Goal: Task Accomplishment & Management: Manage account settings

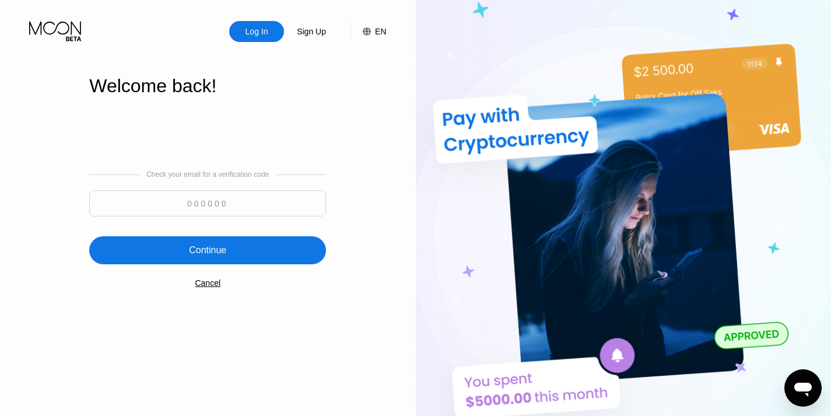
click at [216, 202] on input at bounding box center [207, 203] width 237 height 26
click at [209, 285] on div "Cancel" at bounding box center [208, 282] width 26 height 9
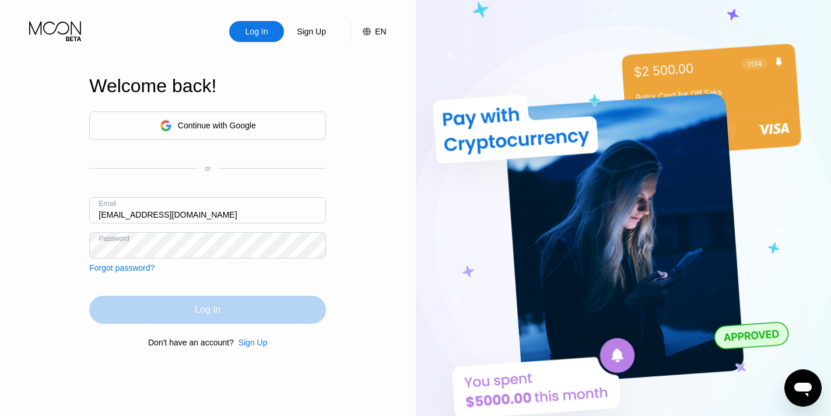
click at [210, 311] on div "Log In" at bounding box center [208, 310] width 26 height 12
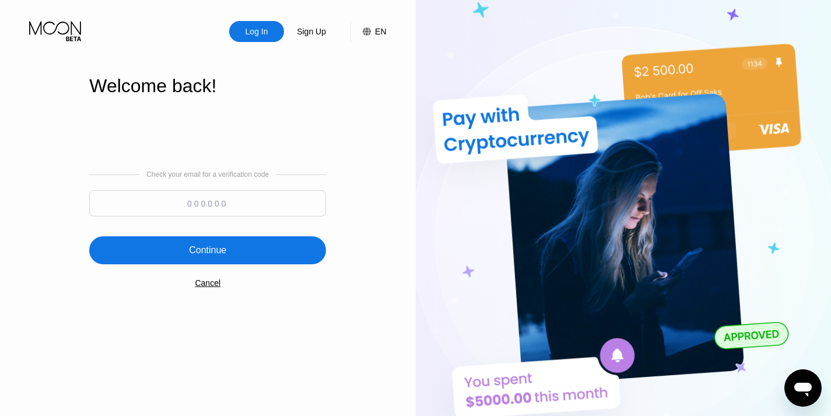
click at [181, 205] on input at bounding box center [207, 203] width 237 height 26
type input "597592"
click at [192, 250] on div "Continue" at bounding box center [207, 250] width 37 height 12
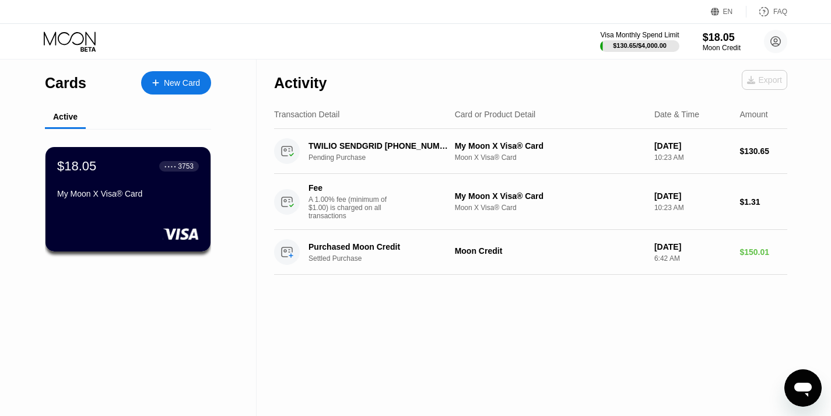
click at [763, 77] on div "Export" at bounding box center [764, 79] width 35 height 9
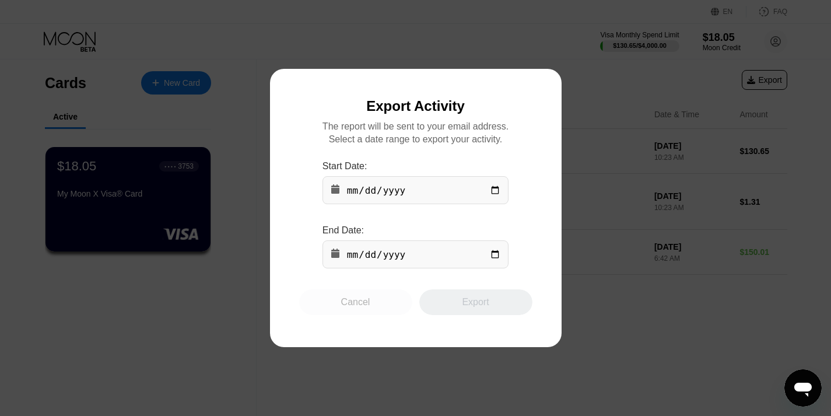
click at [372, 309] on div "Cancel" at bounding box center [355, 302] width 113 height 26
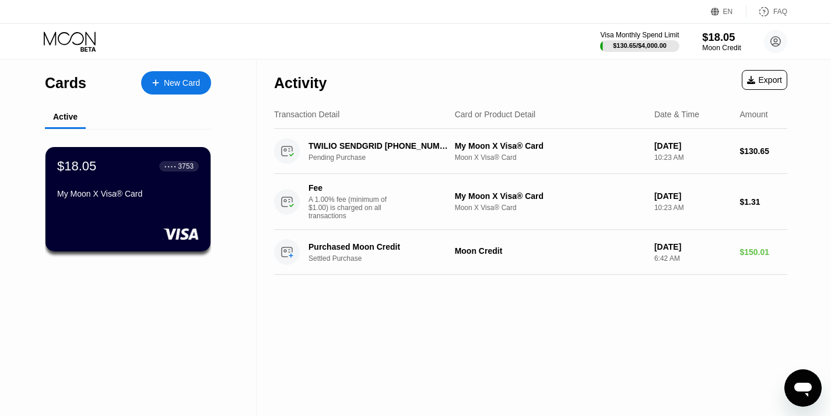
click at [713, 40] on div "$18.05" at bounding box center [721, 37] width 39 height 12
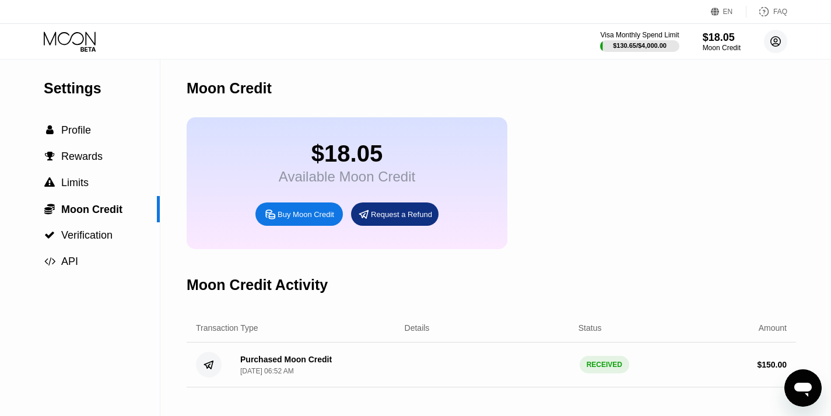
click at [778, 44] on circle at bounding box center [775, 41] width 23 height 23
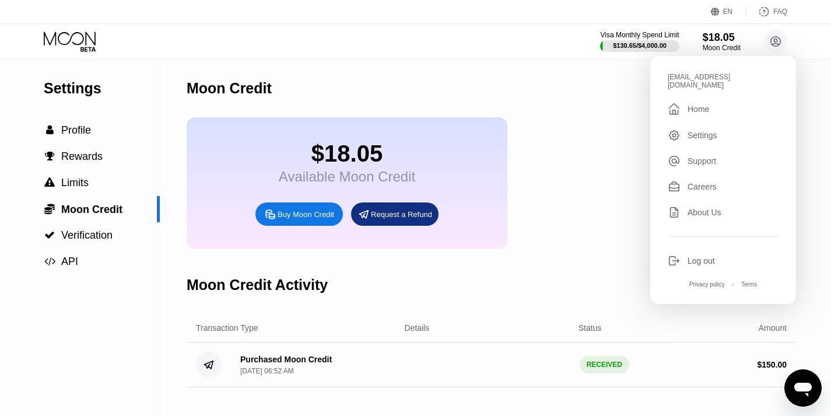
click at [426, 170] on div "$18.05 Available Moon Credit Buy Moon Credit Request a Refund" at bounding box center [347, 183] width 321 height 132
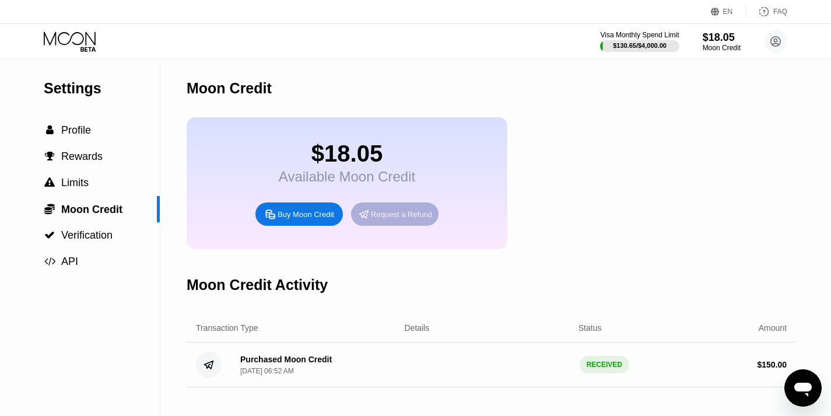
click at [393, 219] on div "Request a Refund" at bounding box center [401, 214] width 61 height 10
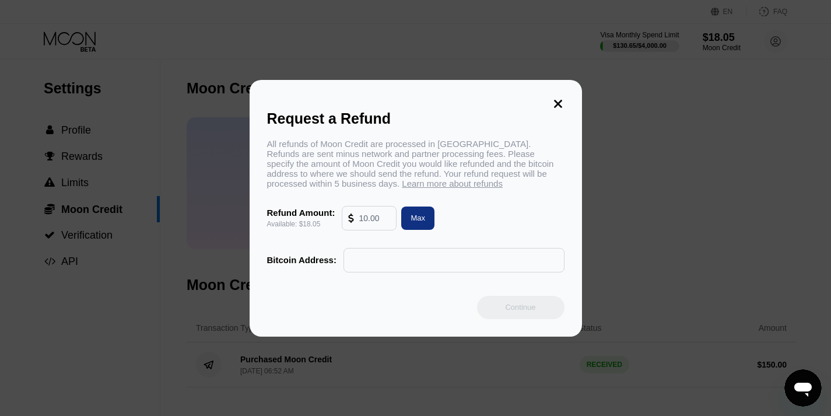
click at [382, 220] on input "text" at bounding box center [374, 217] width 31 height 23
type input "18"
click at [369, 263] on input "text" at bounding box center [454, 259] width 208 height 23
click at [559, 100] on icon at bounding box center [558, 104] width 8 height 8
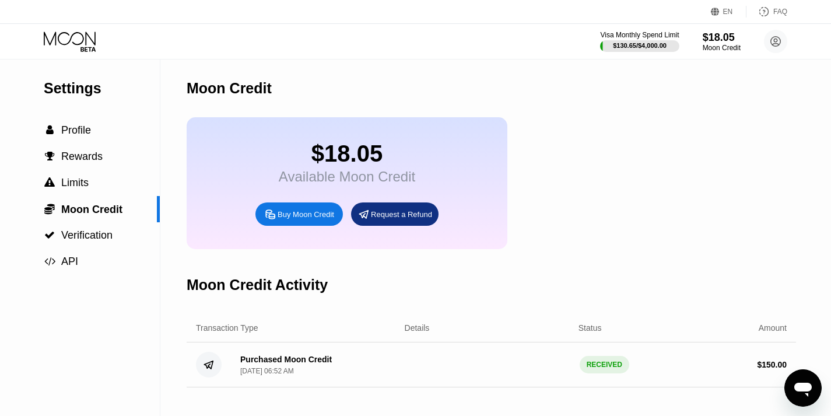
click at [110, 333] on div "Settings  Profile  Rewards  Limits  Moon Credit  Verification  API" at bounding box center [80, 237] width 160 height 356
